Goal: Information Seeking & Learning: Learn about a topic

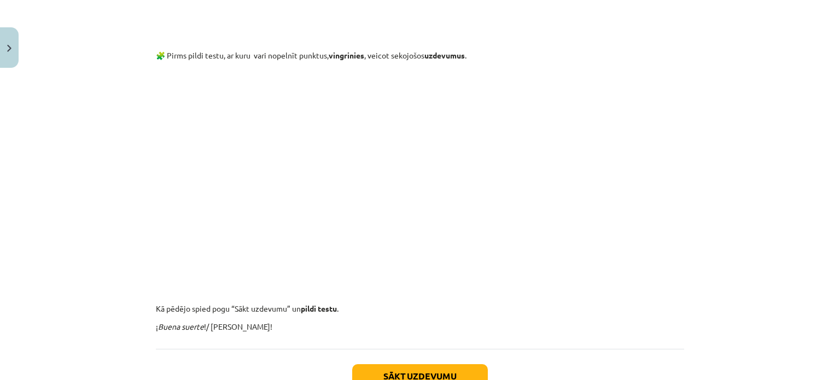
scroll to position [1876, 0]
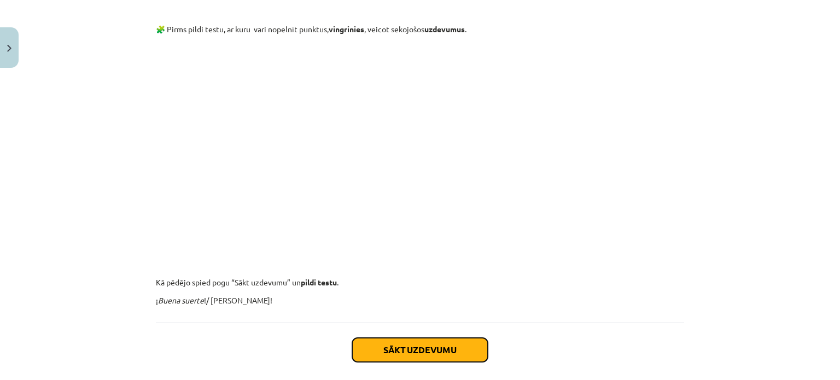
click at [426, 352] on button "Sākt uzdevumu" at bounding box center [420, 350] width 136 height 24
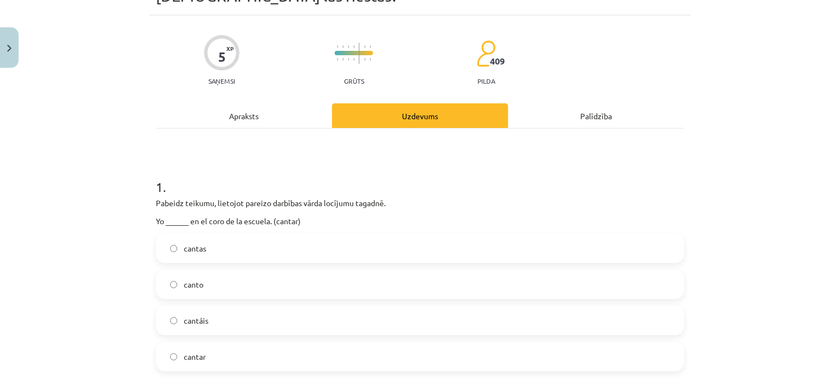
scroll to position [137, 0]
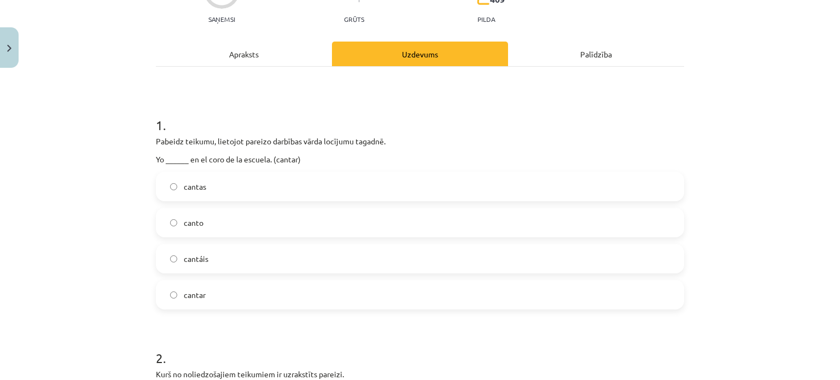
click at [229, 221] on label "canto" at bounding box center [420, 222] width 526 height 27
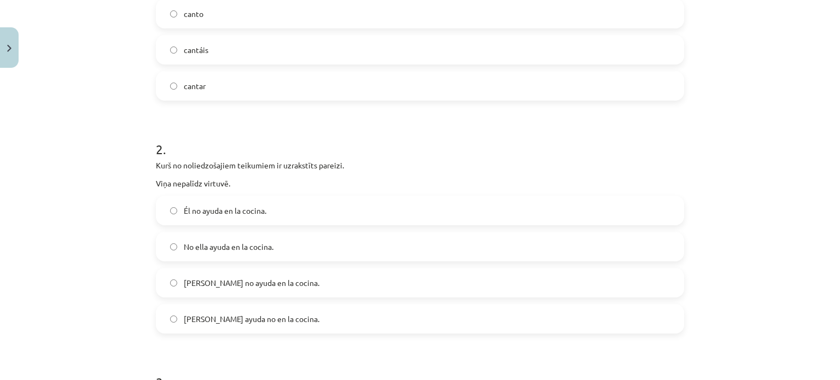
scroll to position [356, 0]
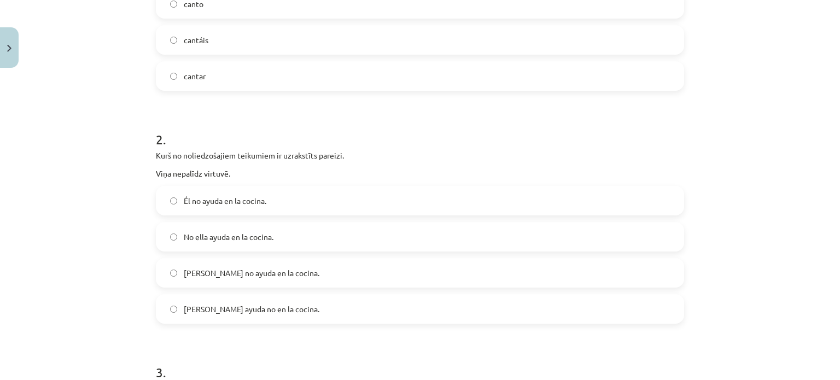
click at [217, 272] on span "[PERSON_NAME] no ayuda en la cocina." at bounding box center [252, 272] width 136 height 11
drag, startPoint x: 149, startPoint y: 167, endPoint x: 243, endPoint y: 167, distance: 93.5
copy p "Viņa nepalīdz virtuvē."
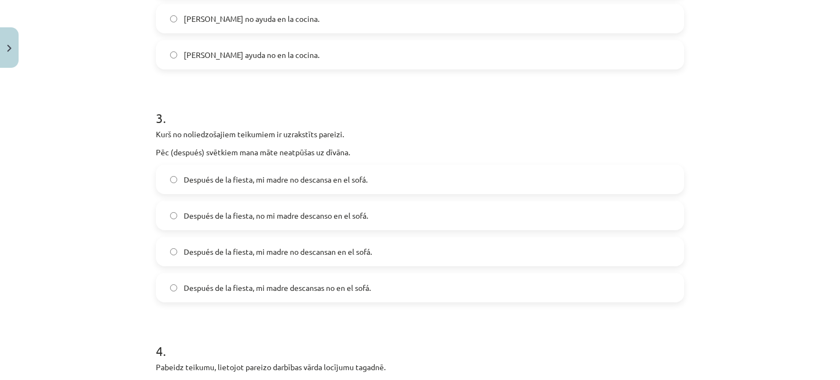
scroll to position [629, 0]
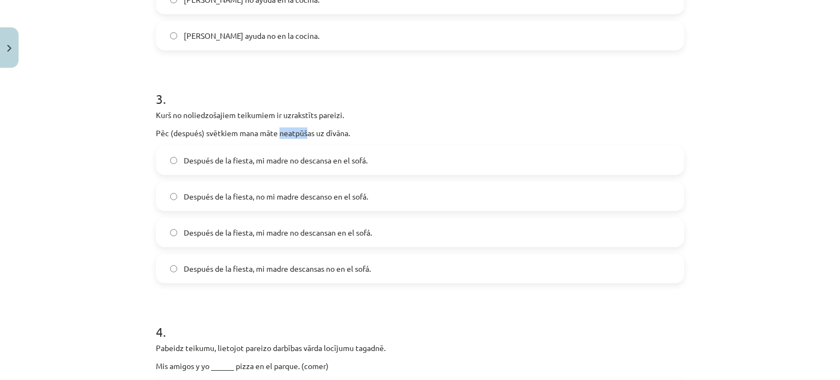
drag, startPoint x: 274, startPoint y: 132, endPoint x: 304, endPoint y: 131, distance: 30.1
click at [304, 131] on p "Pēc (después) svētkiem mana māte neatpūšas uz dīvāna." at bounding box center [420, 132] width 528 height 11
click at [360, 88] on h1 "3 ." at bounding box center [420, 89] width 528 height 34
click at [403, 160] on label "Después de la fiesta, mi madre no descansa en el sofá." at bounding box center [420, 160] width 526 height 27
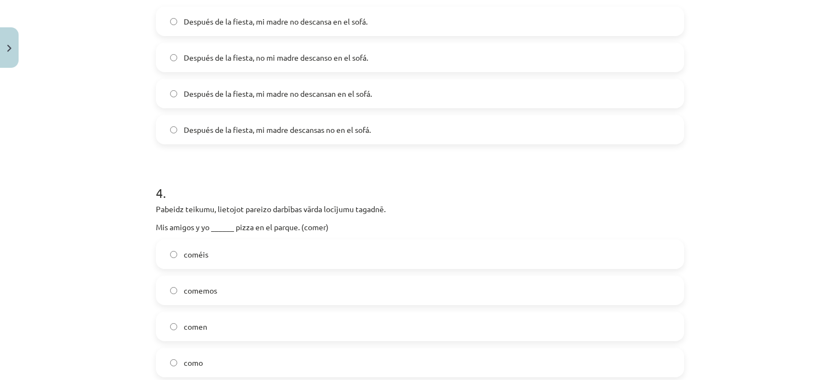
scroll to position [793, 0]
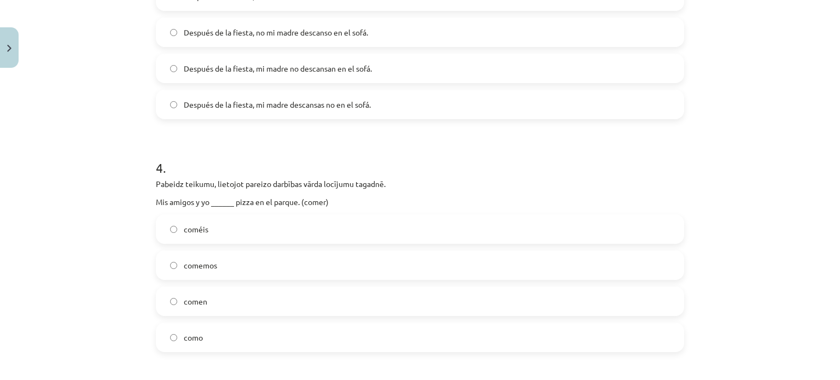
click at [261, 263] on label "comemos" at bounding box center [420, 265] width 526 height 27
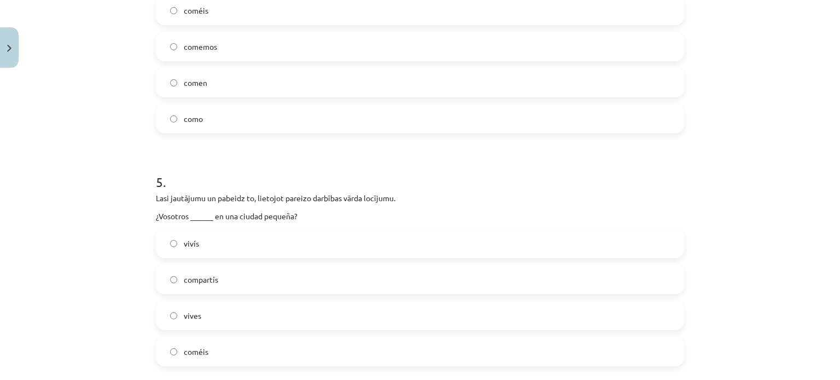
scroll to position [1067, 0]
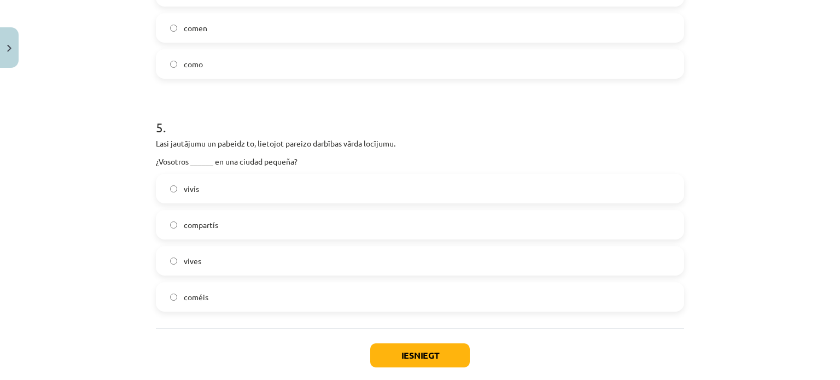
click at [260, 185] on label "vivís" at bounding box center [420, 188] width 526 height 27
click at [398, 353] on button "Iesniegt" at bounding box center [420, 355] width 100 height 24
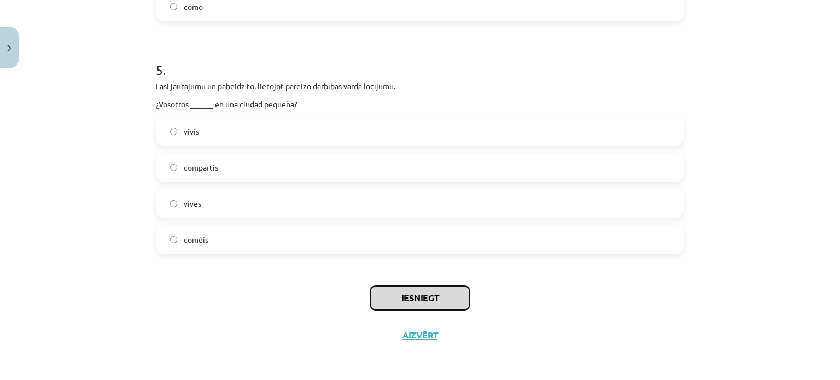
scroll to position [1125, 0]
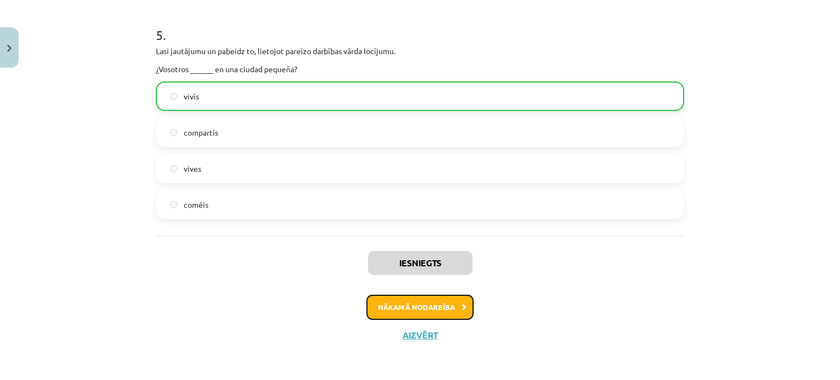
click at [431, 312] on button "Nākamā nodarbība" at bounding box center [419, 307] width 107 height 25
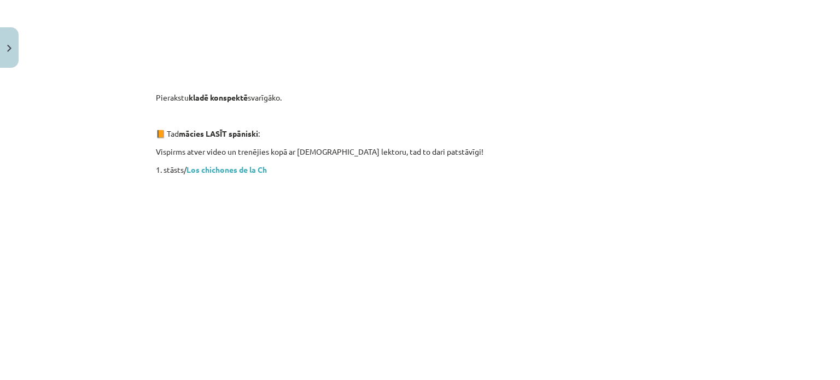
scroll to position [629, 0]
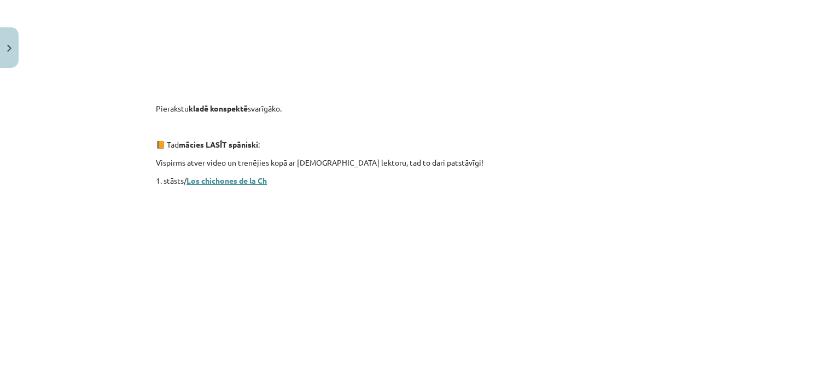
click at [203, 181] on b "Los chichones de la Ch" at bounding box center [227, 181] width 80 height 10
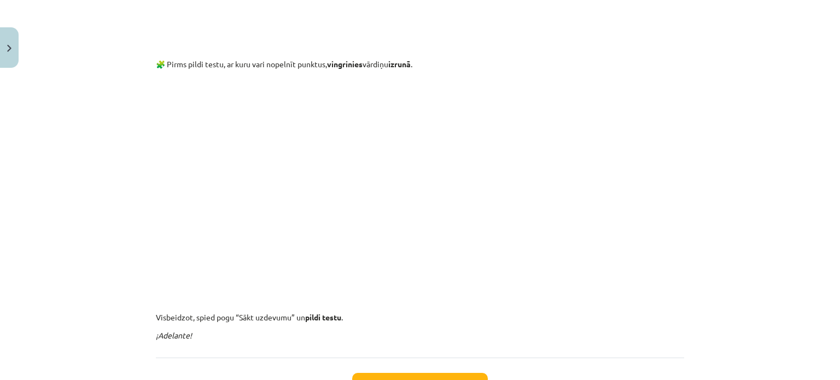
scroll to position [3323, 0]
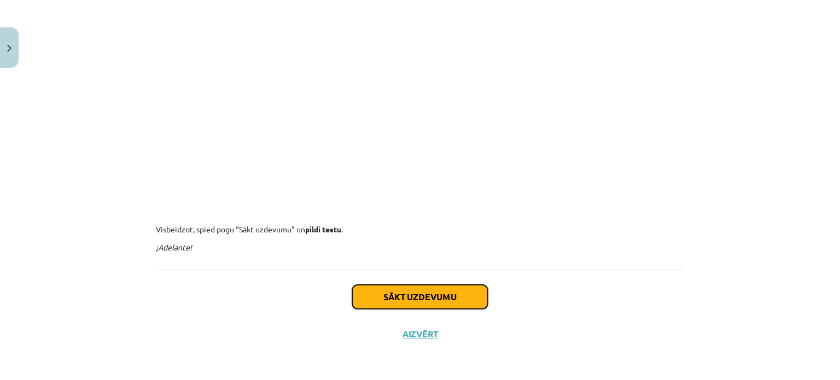
click at [420, 301] on button "Sākt uzdevumu" at bounding box center [420, 297] width 136 height 24
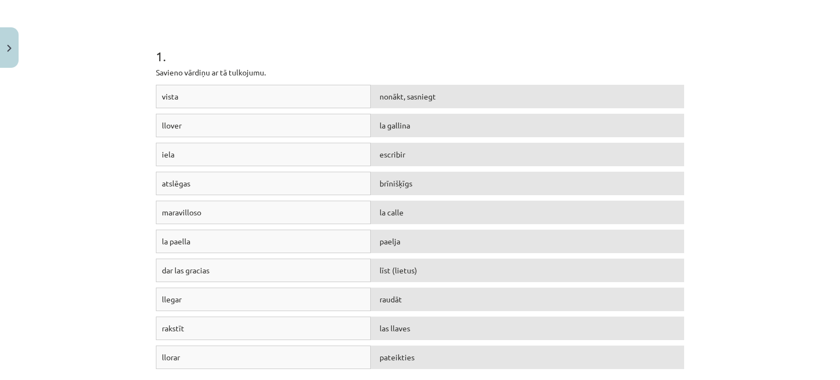
scroll to position [246, 0]
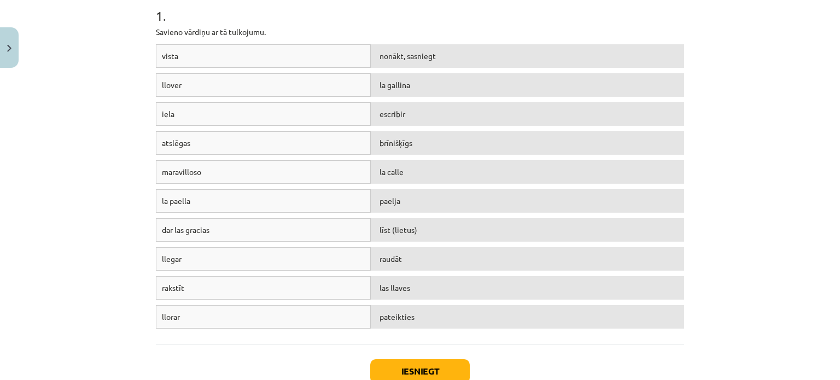
click at [413, 230] on div "līst (lietus)" at bounding box center [527, 230] width 313 height 24
drag, startPoint x: 296, startPoint y: 83, endPoint x: 273, endPoint y: 83, distance: 22.4
click at [273, 83] on div "llover" at bounding box center [263, 85] width 215 height 24
click at [411, 231] on span "līst (lietus)" at bounding box center [399, 230] width 38 height 10
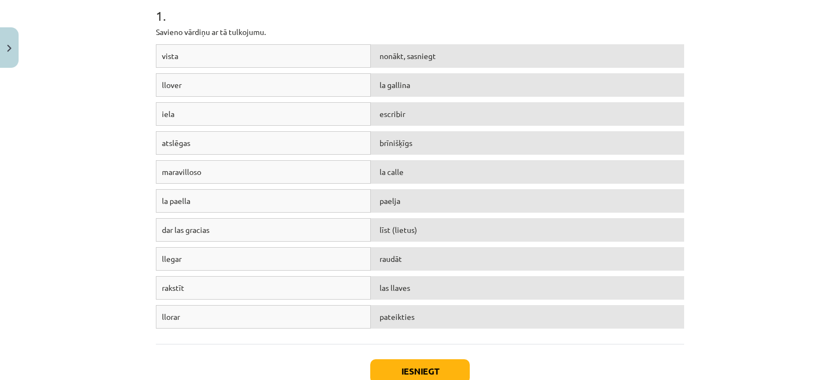
click at [389, 234] on div "līst (lietus)" at bounding box center [527, 230] width 313 height 24
click at [260, 83] on div "llover" at bounding box center [263, 85] width 215 height 24
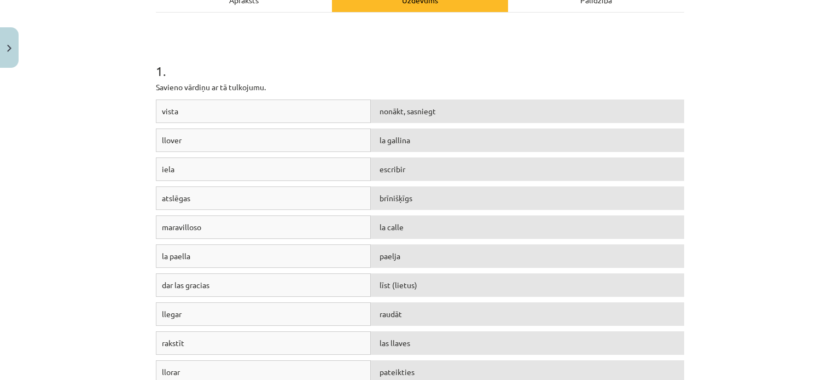
scroll to position [191, 0]
drag, startPoint x: 298, startPoint y: 111, endPoint x: 485, endPoint y: 104, distance: 187.2
click at [485, 104] on div "vista nonākt, sasniegt" at bounding box center [420, 113] width 528 height 29
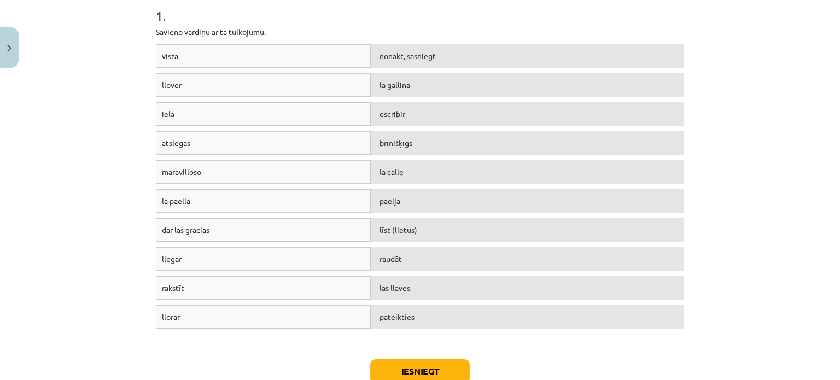
click at [240, 256] on div "llegar" at bounding box center [263, 259] width 215 height 24
click at [163, 276] on div "rakstīt" at bounding box center [263, 288] width 215 height 24
click at [263, 322] on div "llorar" at bounding box center [263, 317] width 215 height 24
drag, startPoint x: 158, startPoint y: 316, endPoint x: 433, endPoint y: 311, distance: 275.7
click at [443, 299] on div "vista nonākt, sasniegt llover la [GEOGRAPHIC_DATA] escribir atslēgas brīnišķīgs…" at bounding box center [420, 189] width 528 height 290
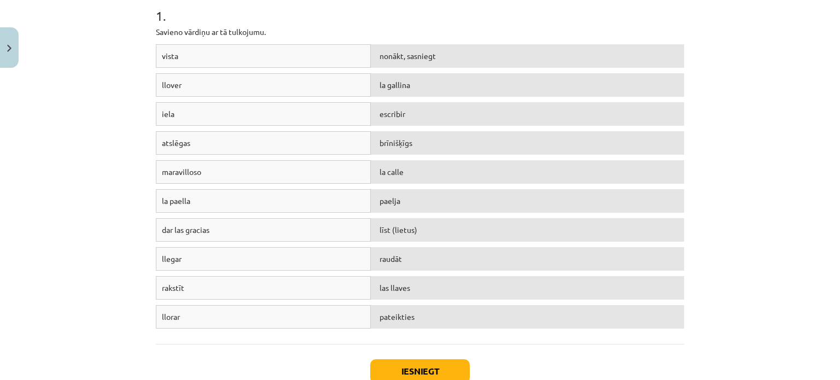
click at [430, 314] on div "pateikties" at bounding box center [527, 317] width 313 height 24
click at [413, 328] on div "llorar pateikties" at bounding box center [420, 319] width 528 height 29
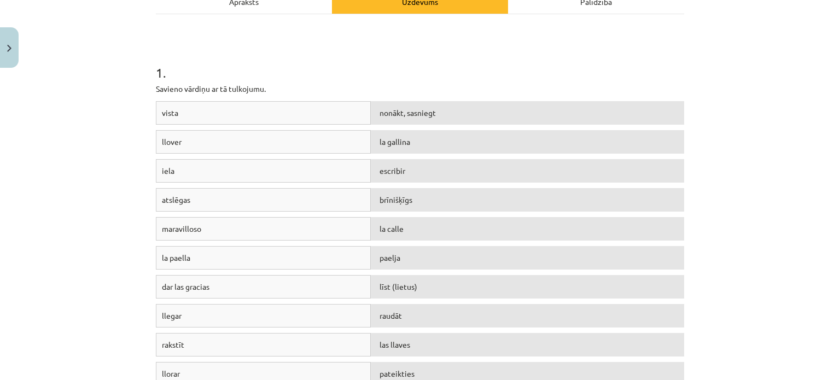
scroll to position [137, 0]
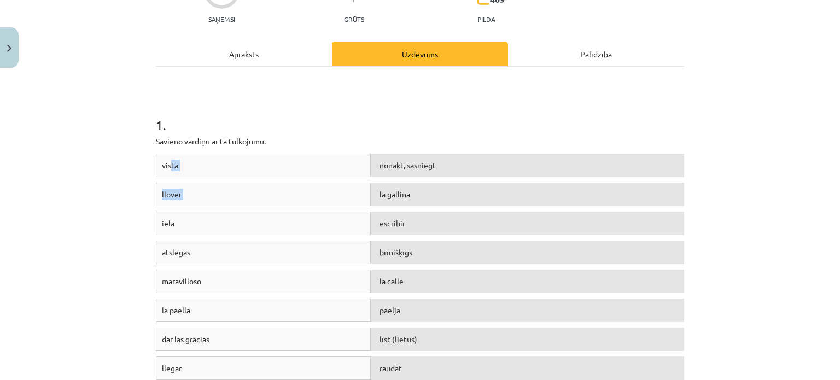
drag, startPoint x: 166, startPoint y: 159, endPoint x: 383, endPoint y: 181, distance: 218.3
click at [387, 182] on div "vista nonākt, sasniegt llover la [GEOGRAPHIC_DATA] escribir atslēgas brīnišķīgs…" at bounding box center [420, 299] width 528 height 290
click at [311, 171] on div "vista" at bounding box center [263, 166] width 215 height 24
drag, startPoint x: 310, startPoint y: 170, endPoint x: 406, endPoint y: 167, distance: 96.8
click at [416, 166] on div "vista nonākt, sasniegt" at bounding box center [420, 168] width 528 height 29
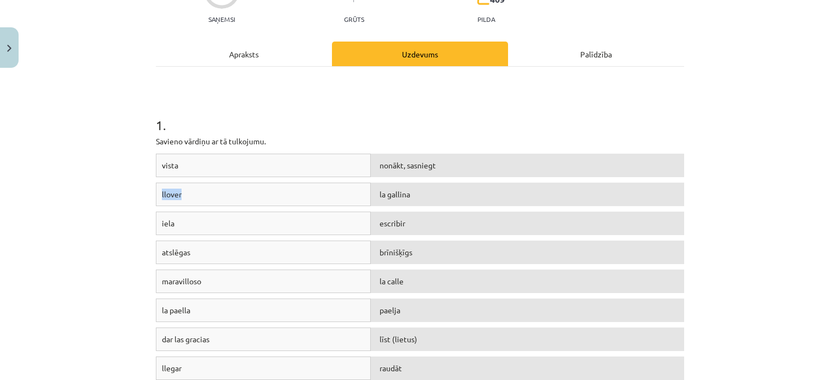
drag, startPoint x: 346, startPoint y: 167, endPoint x: 480, endPoint y: 153, distance: 134.8
drag, startPoint x: 480, startPoint y: 153, endPoint x: 340, endPoint y: 157, distance: 140.1
click at [340, 157] on div "vista" at bounding box center [263, 166] width 215 height 24
click at [411, 168] on span "nonākt, sasniegt" at bounding box center [408, 165] width 56 height 10
click at [412, 168] on span "nonākt, sasniegt" at bounding box center [408, 165] width 56 height 10
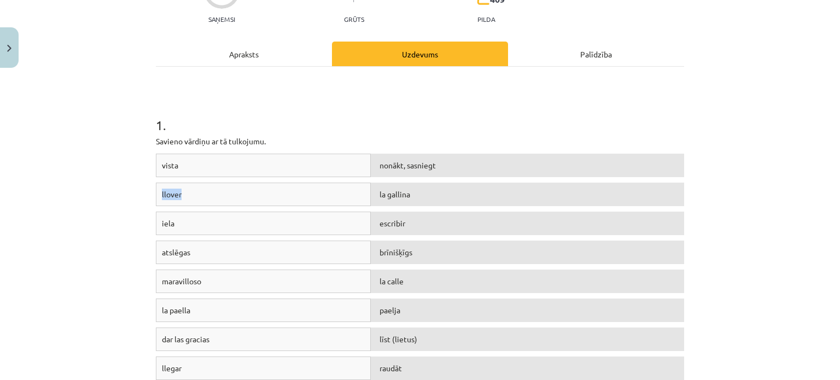
click at [485, 204] on div "la gallina" at bounding box center [527, 195] width 313 height 24
click at [426, 170] on div "nonākt, sasniegt" at bounding box center [527, 166] width 313 height 24
click at [142, 190] on div "Mācību tēma: Spāņu valodas b1 - 10. klases 3. ieskaites mācību materiāls #3 2. …" at bounding box center [420, 190] width 840 height 380
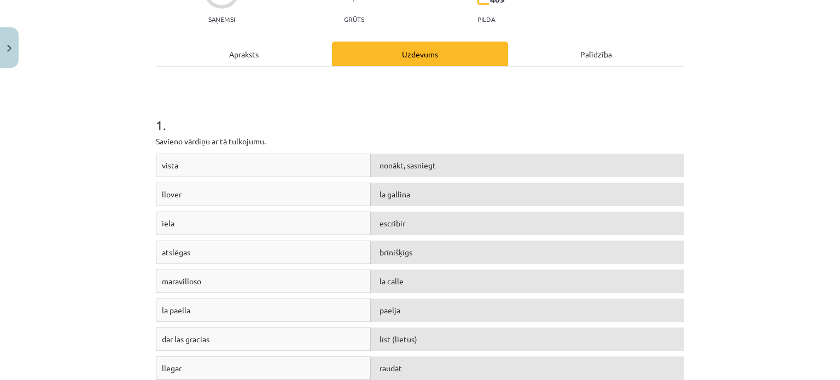
click at [394, 164] on span "nonākt, sasniegt" at bounding box center [408, 165] width 56 height 10
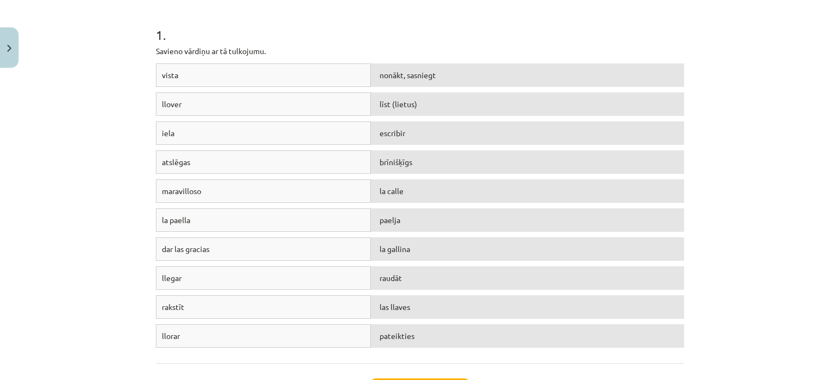
scroll to position [246, 0]
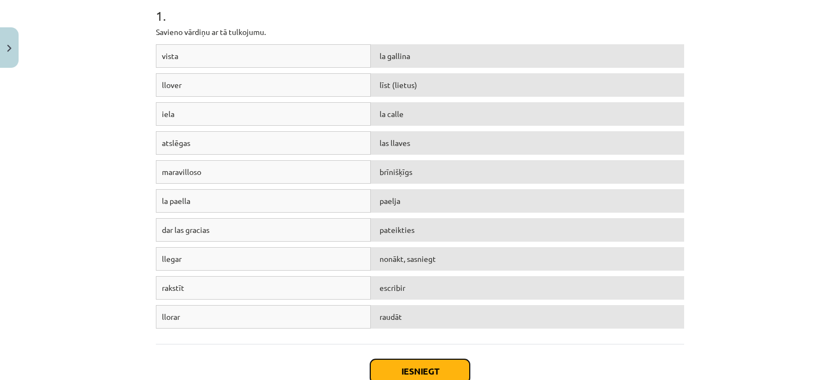
click at [443, 371] on button "Iesniegt" at bounding box center [420, 371] width 100 height 24
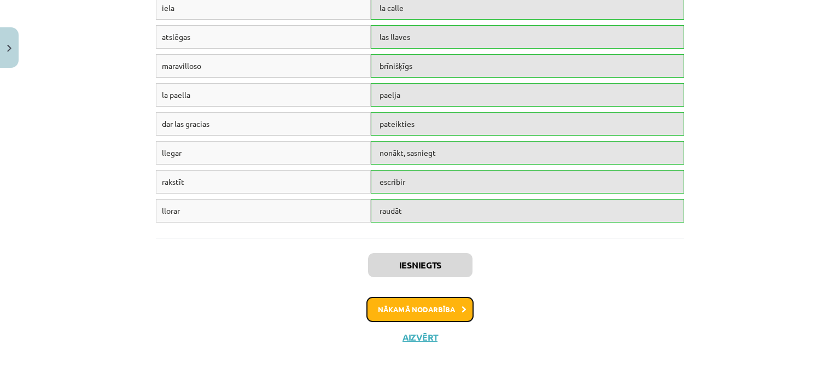
click at [429, 310] on button "Nākamā nodarbība" at bounding box center [419, 309] width 107 height 25
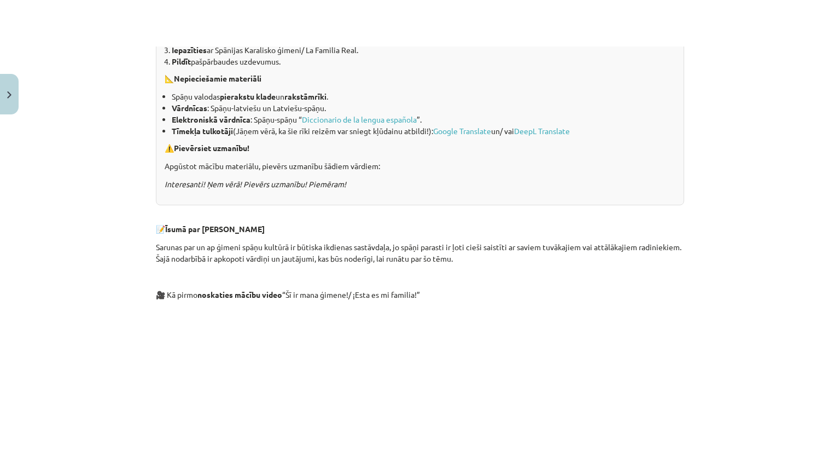
scroll to position [356, 0]
